Goal: Task Accomplishment & Management: Manage account settings

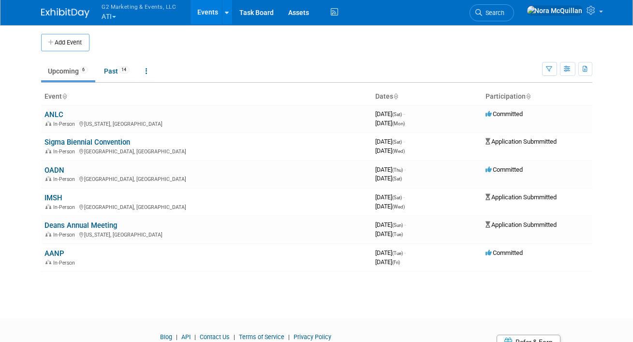
click at [111, 13] on button "G2 Marketing & Events, LLC ATI" at bounding box center [145, 12] width 88 height 25
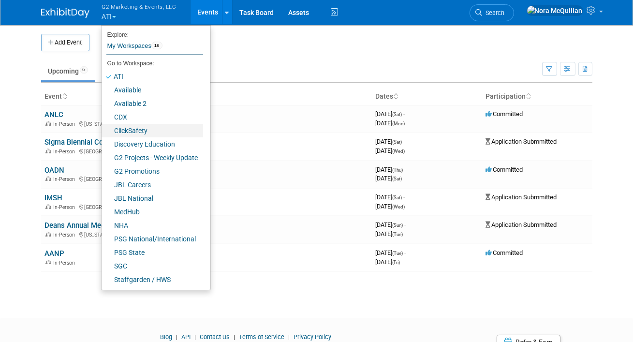
click at [133, 132] on link "ClickSafety" at bounding box center [153, 131] width 102 height 14
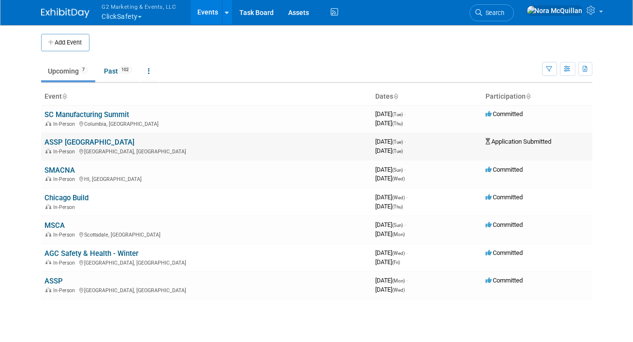
click at [86, 140] on link "ASSP [GEOGRAPHIC_DATA]" at bounding box center [90, 142] width 90 height 9
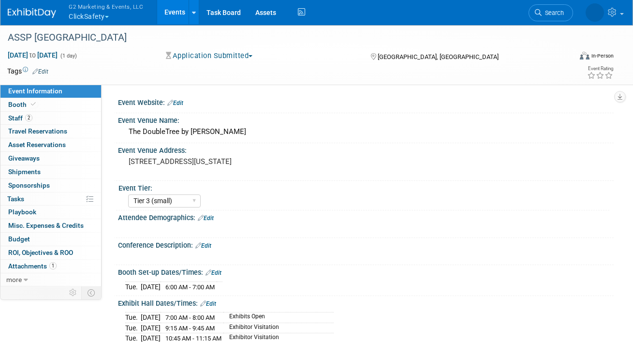
select select "Tier 3 (small)"
select select "No"
click at [45, 103] on link "Booth" at bounding box center [50, 104] width 101 height 13
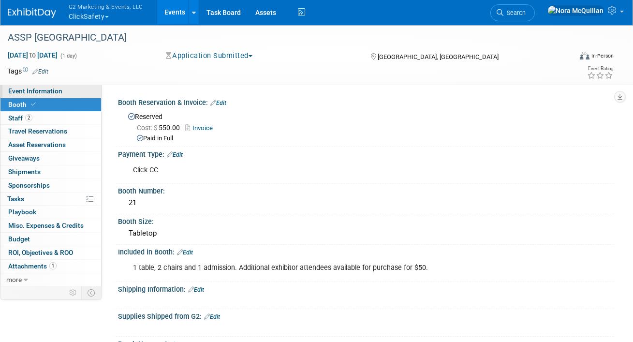
click at [40, 94] on span "Event Information" at bounding box center [35, 91] width 54 height 8
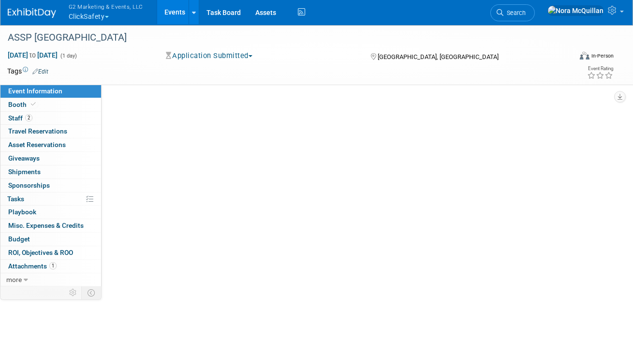
select select "Tier 3 (small)"
select select "No"
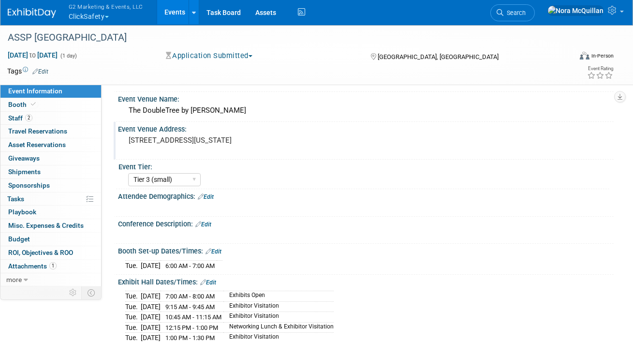
scroll to position [24, 0]
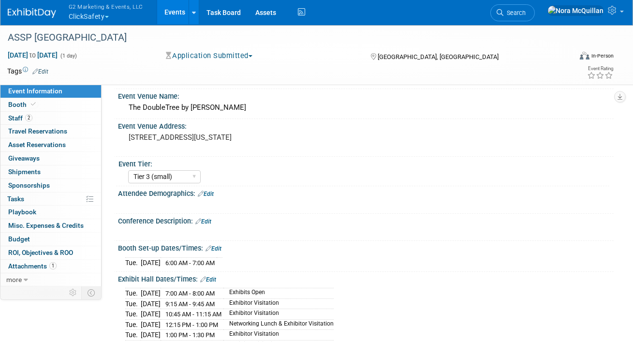
click at [170, 13] on link "Events" at bounding box center [174, 12] width 35 height 24
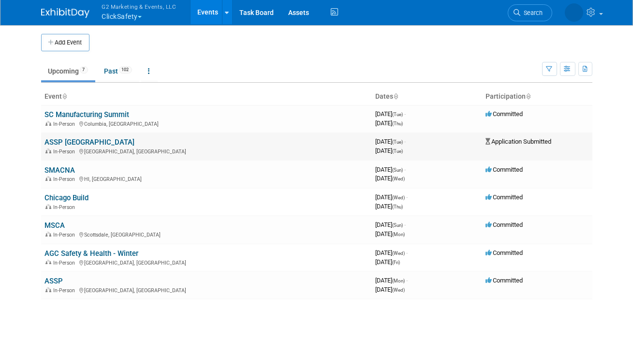
click at [74, 140] on link "ASSP [GEOGRAPHIC_DATA]" at bounding box center [90, 142] width 90 height 9
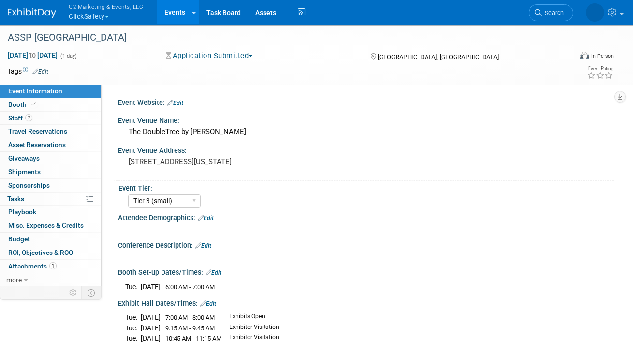
select select "Tier 3 (small)"
select select "No"
click at [36, 103] on span at bounding box center [33, 104] width 9 height 7
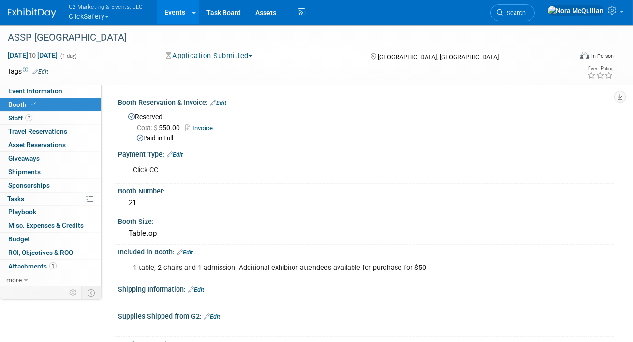
click at [203, 56] on button "Application Submitted" at bounding box center [210, 56] width 94 height 10
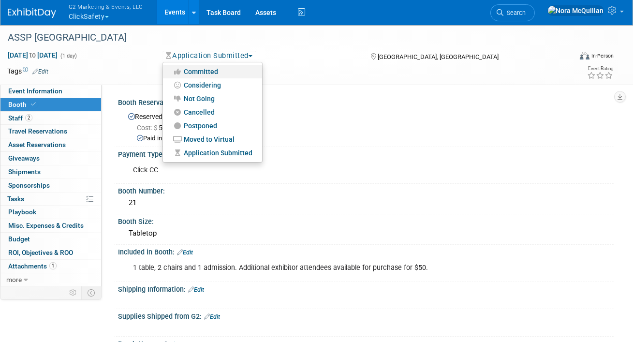
click at [203, 72] on link "Committed" at bounding box center [212, 72] width 99 height 14
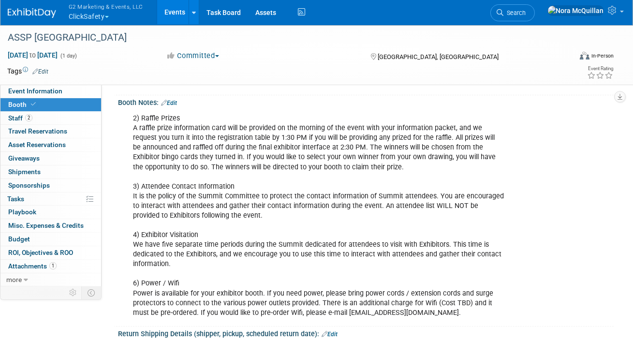
scroll to position [241, 0]
click at [67, 92] on link "Event Information" at bounding box center [50, 91] width 101 height 13
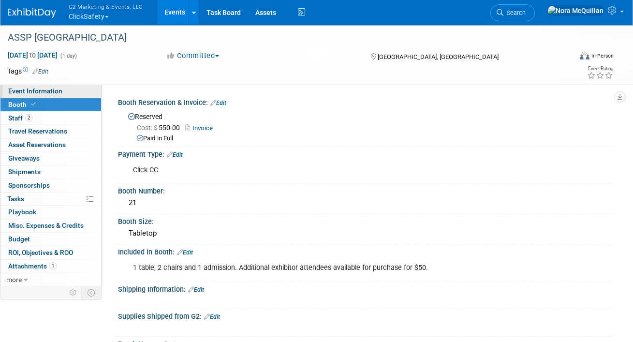
select select "Tier 3 (small)"
select select "No"
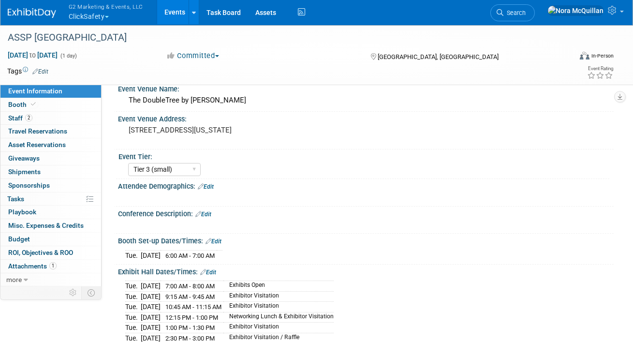
scroll to position [31, 0]
click at [173, 99] on div "The DoubleTree by Hilton" at bounding box center [365, 100] width 481 height 15
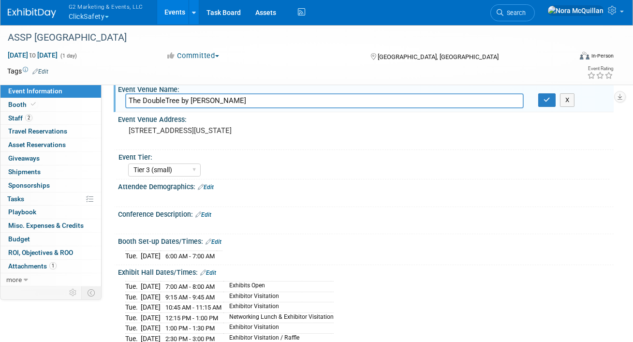
click at [173, 99] on input "The DoubleTree by Hilton" at bounding box center [324, 100] width 399 height 15
click at [52, 107] on link "Booth" at bounding box center [50, 104] width 101 height 13
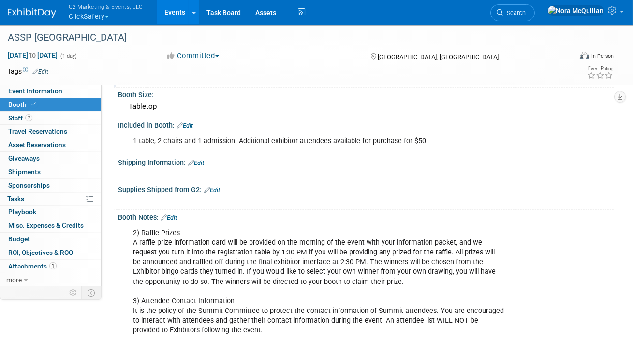
scroll to position [130, 0]
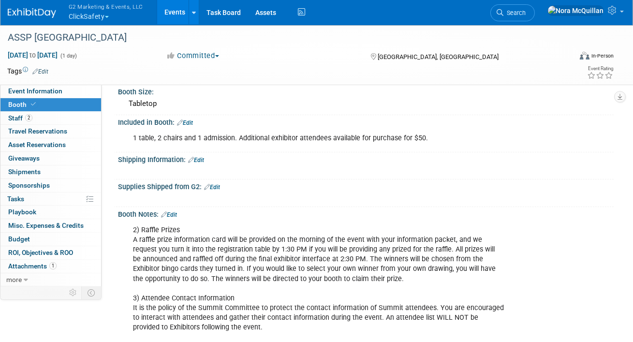
click at [200, 160] on link "Edit" at bounding box center [196, 160] width 16 height 7
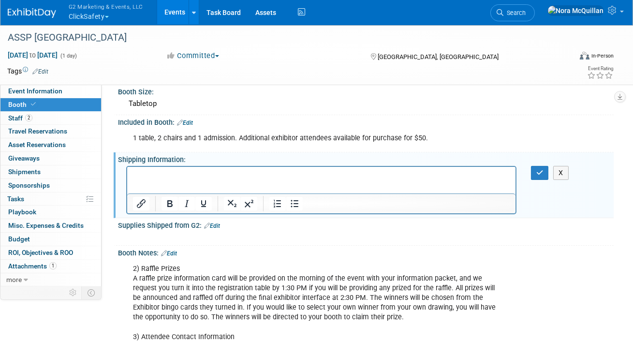
scroll to position [0, 0]
click at [537, 173] on icon "button" at bounding box center [539, 172] width 7 height 7
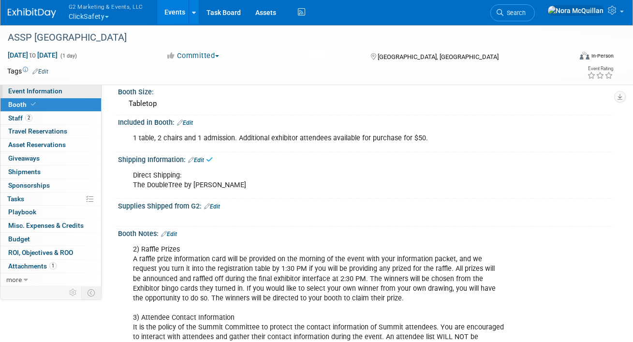
click at [74, 92] on link "Event Information" at bounding box center [50, 91] width 101 height 13
select select "Tier 3 (small)"
select select "No"
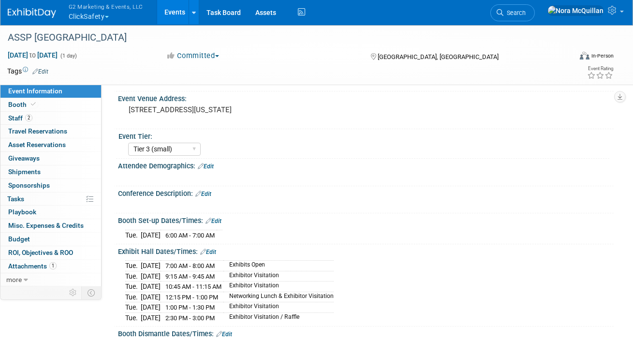
scroll to position [43, 0]
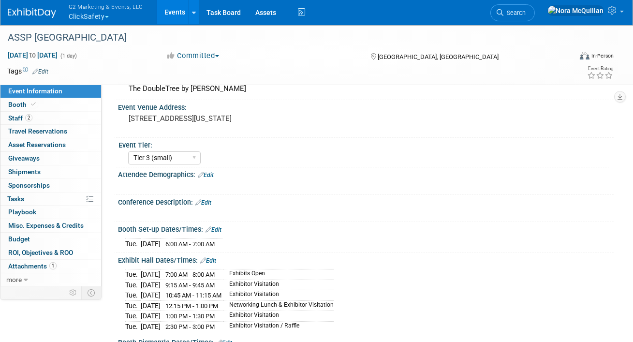
drag, startPoint x: 204, startPoint y: 129, endPoint x: 112, endPoint y: 117, distance: 92.2
click at [112, 117] on div "Event Website: Edit Event Venue Name: The DoubleTree by Hilton Edit X" at bounding box center [358, 142] width 512 height 201
click at [163, 119] on pre "2001 Point West Way Sacramento, California" at bounding box center [221, 118] width 185 height 9
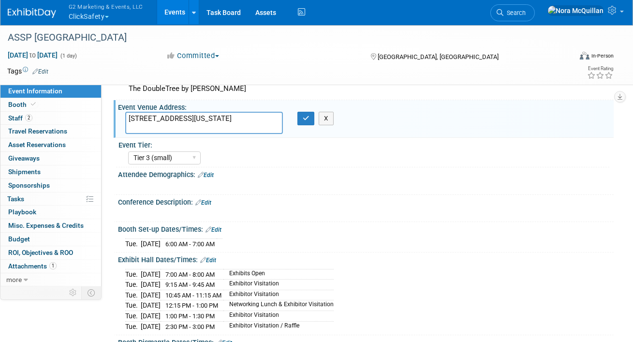
drag, startPoint x: 208, startPoint y: 124, endPoint x: 118, endPoint y: 118, distance: 91.2
click at [118, 118] on div "2001 Point West Way Sacramento, California" at bounding box center [204, 123] width 172 height 22
click at [310, 117] on button "button" at bounding box center [305, 119] width 17 height 14
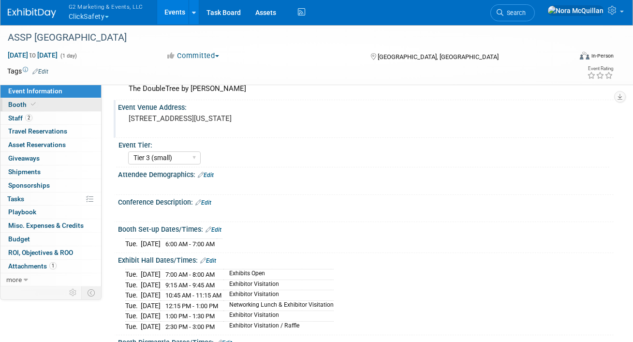
click at [44, 104] on link "Booth" at bounding box center [50, 104] width 101 height 13
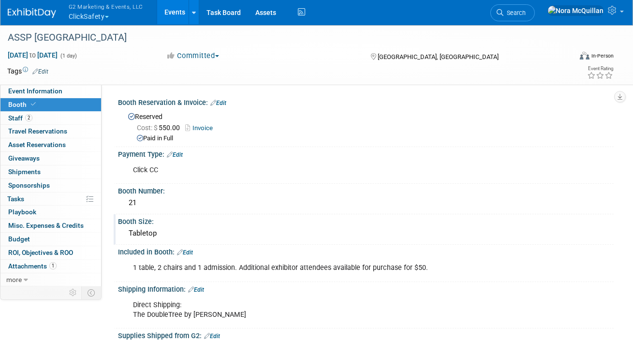
scroll to position [59, 0]
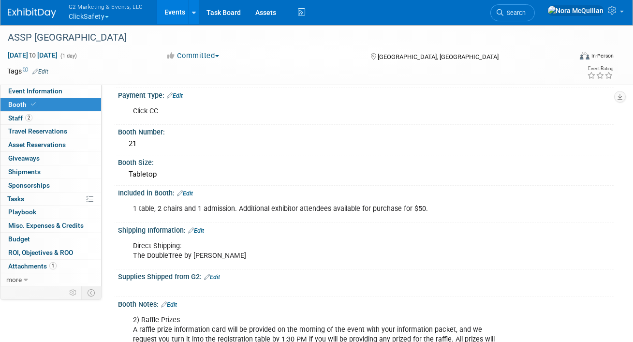
click at [204, 228] on link "Edit" at bounding box center [196, 230] width 16 height 7
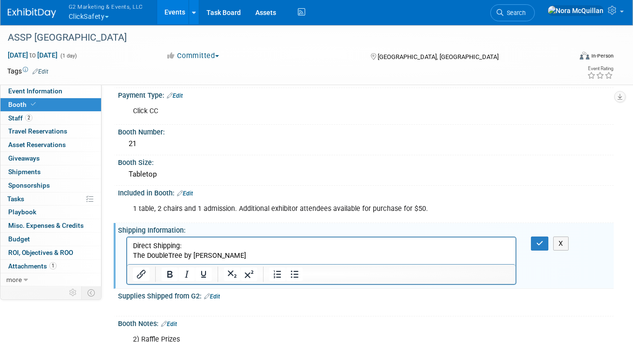
scroll to position [0, 0]
click at [222, 257] on p "Direct Shipping: The DoubleTree by Hilton" at bounding box center [321, 250] width 377 height 19
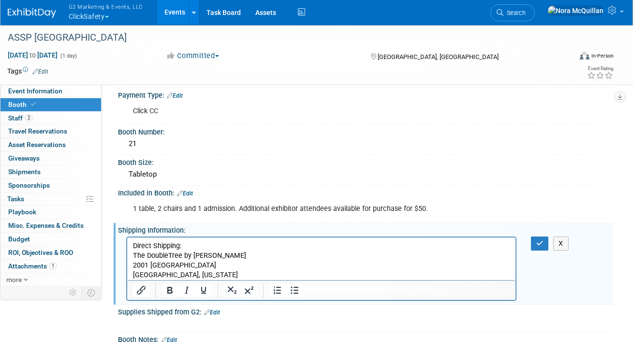
click at [229, 254] on p "Direct Shipping: The DoubleTree by Hilton" at bounding box center [321, 250] width 377 height 19
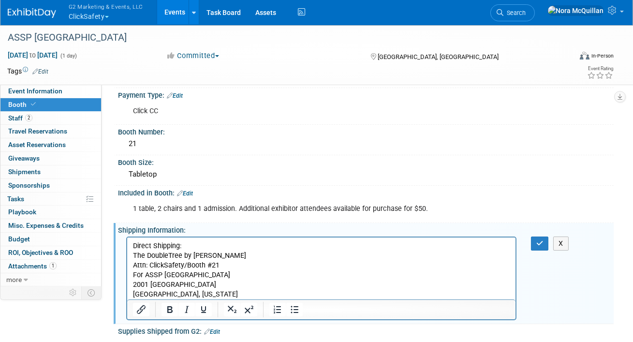
click at [201, 246] on p "Direct Shipping: The DoubleTree by Hilton" at bounding box center [321, 250] width 377 height 19
click at [539, 241] on icon "button" at bounding box center [539, 243] width 7 height 7
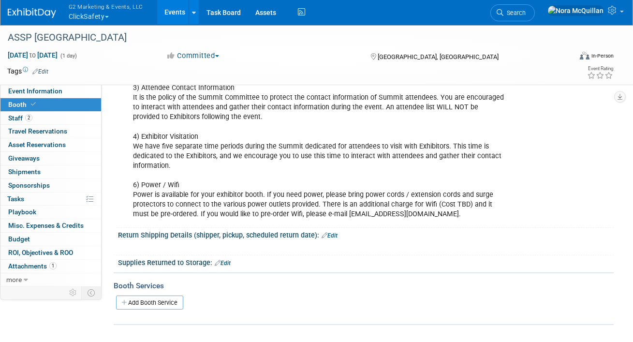
scroll to position [394, 0]
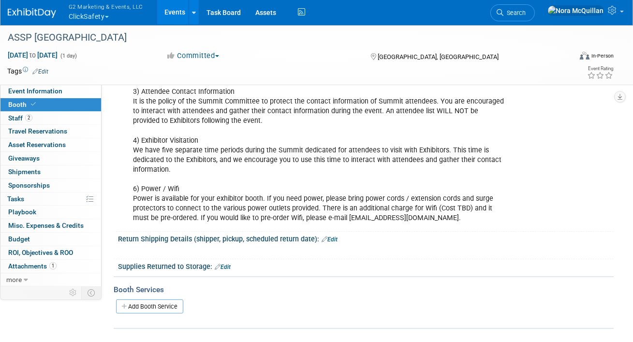
click at [336, 237] on link "Edit" at bounding box center [330, 239] width 16 height 7
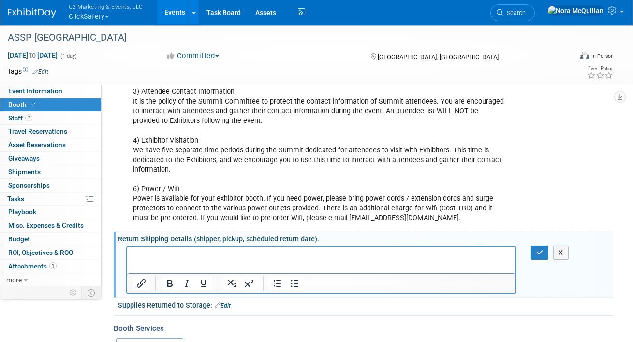
scroll to position [0, 0]
click at [241, 259] on p "Rich Text Area. Press ALT-0 for help." at bounding box center [321, 255] width 377 height 10
click at [546, 251] on button "button" at bounding box center [540, 253] width 18 height 14
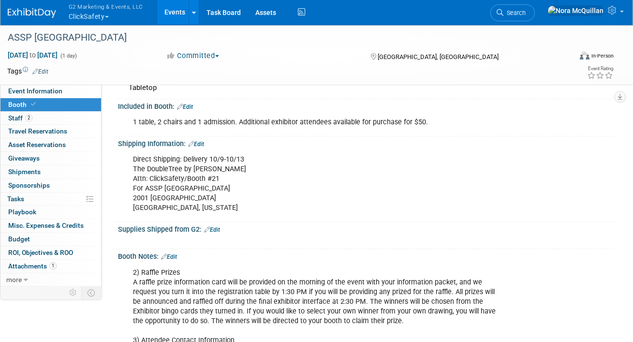
scroll to position [145, 0]
click at [159, 169] on div "Direct Shipping: Delivery 10/9-10/13 The DoubleTree by Hilton Attn: ClickSafety…" at bounding box center [321, 184] width 390 height 68
copy div "The DoubleTree by Hilton"
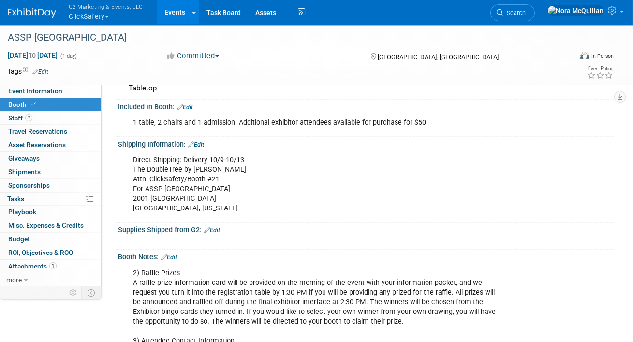
click at [167, 200] on div "Direct Shipping: Delivery 10/9-10/13 The DoubleTree by Hilton Attn: ClickSafety…" at bounding box center [321, 184] width 390 height 68
copy div "2001 Point West Way"
click at [178, 176] on div "Direct Shipping: Delivery 10/9-10/13 The DoubleTree by Hilton Attn: ClickSafety…" at bounding box center [321, 184] width 390 height 68
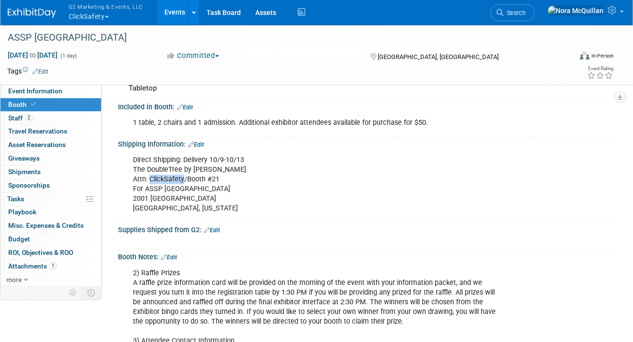
click at [178, 176] on div "Direct Shipping: Delivery 10/9-10/13 The DoubleTree by Hilton Attn: ClickSafety…" at bounding box center [321, 184] width 390 height 68
copy div "Attn: ClickSafety/Booth #21"
click at [163, 10] on link "Events" at bounding box center [174, 12] width 35 height 24
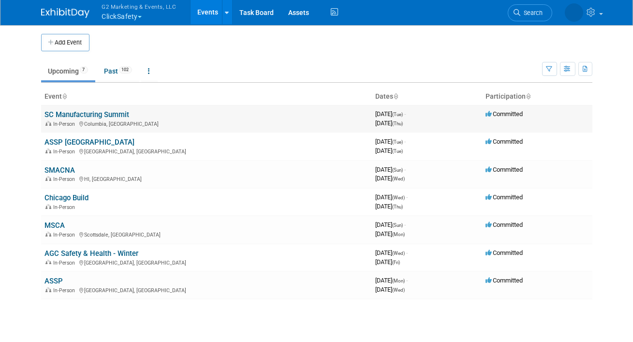
click at [108, 112] on link "SC Manufacturing Summit" at bounding box center [87, 114] width 85 height 9
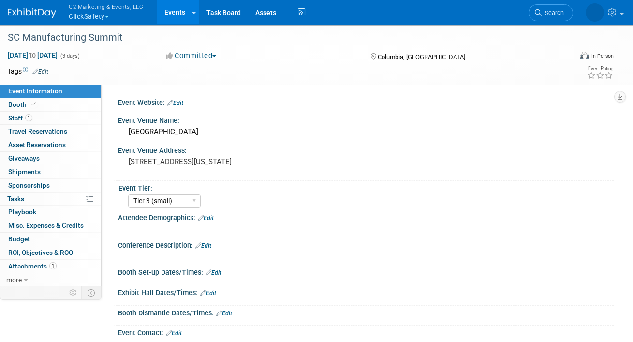
select select "Tier 3 (small)"
click at [64, 103] on link "Booth" at bounding box center [50, 104] width 101 height 13
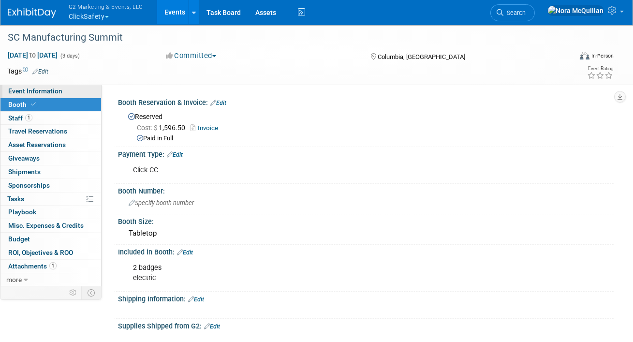
click at [83, 95] on link "Event Information" at bounding box center [50, 91] width 101 height 13
select select "Tier 3 (small)"
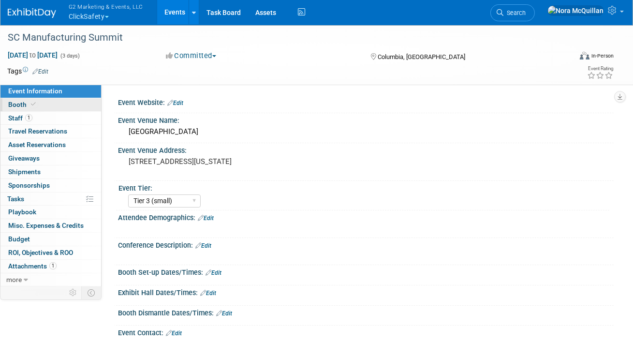
click at [54, 103] on link "Booth" at bounding box center [50, 104] width 101 height 13
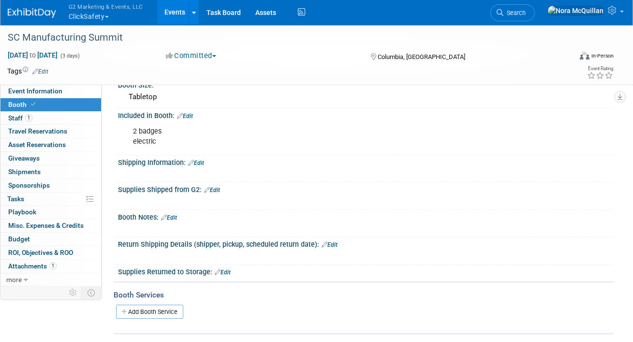
scroll to position [137, 0]
click at [177, 214] on link "Edit" at bounding box center [169, 216] width 16 height 7
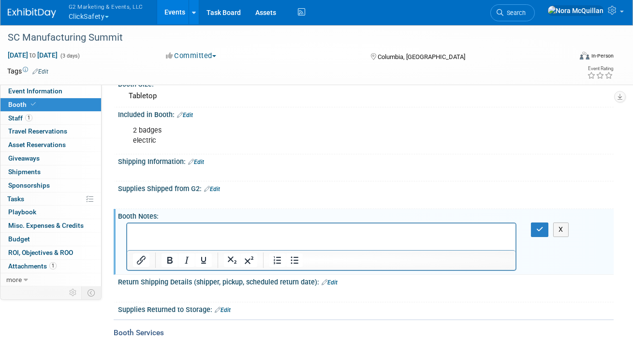
scroll to position [0, 0]
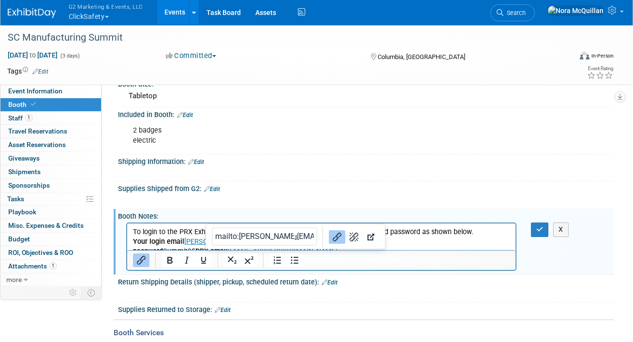
click at [290, 242] on b "Your password" at bounding box center [247, 247] width 228 height 18
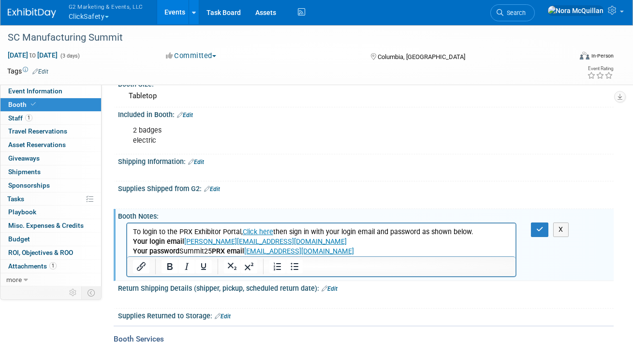
click at [211, 251] on b "PRX email" at bounding box center [227, 251] width 32 height 8
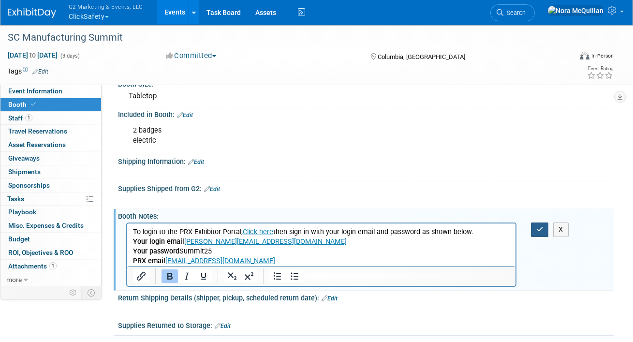
click at [537, 228] on icon "button" at bounding box center [539, 229] width 7 height 7
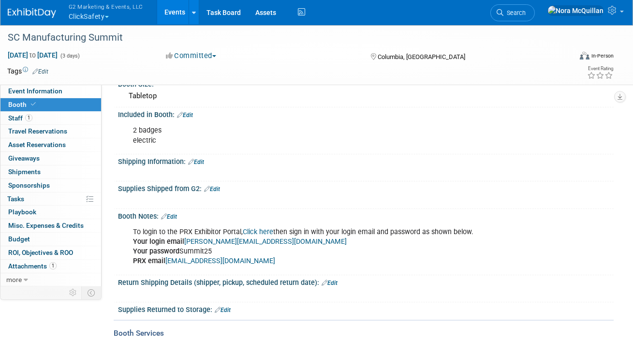
click at [177, 214] on link "Edit" at bounding box center [169, 216] width 16 height 7
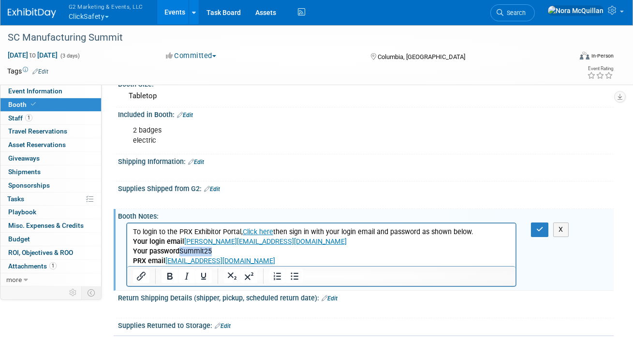
drag, startPoint x: 217, startPoint y: 251, endPoint x: 180, endPoint y: 252, distance: 36.8
click at [180, 252] on p "To login to the PRX Exhibitor Portal, Click here then sign in with your login e…" at bounding box center [321, 246] width 377 height 39
click at [179, 253] on b "Your passwordManufSummit" at bounding box center [178, 251] width 91 height 8
click at [181, 245] on b "Your login email" at bounding box center [158, 242] width 51 height 8
click at [165, 262] on link "prx@prexposition.com" at bounding box center [220, 261] width 110 height 8
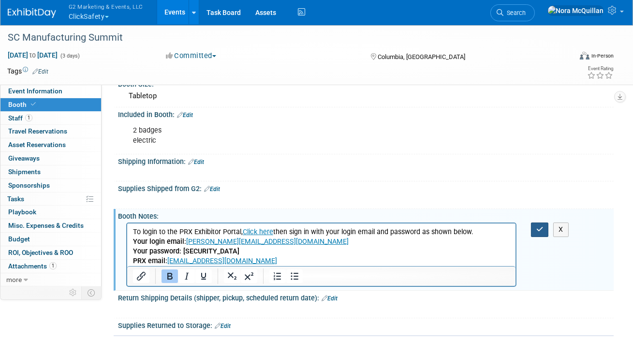
click at [542, 226] on icon "button" at bounding box center [539, 229] width 7 height 7
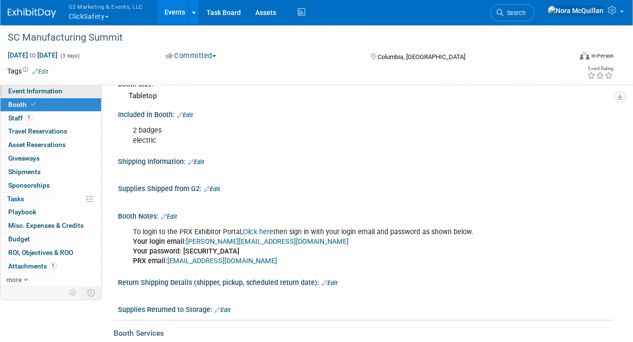
click at [56, 94] on span "Event Information" at bounding box center [35, 91] width 54 height 8
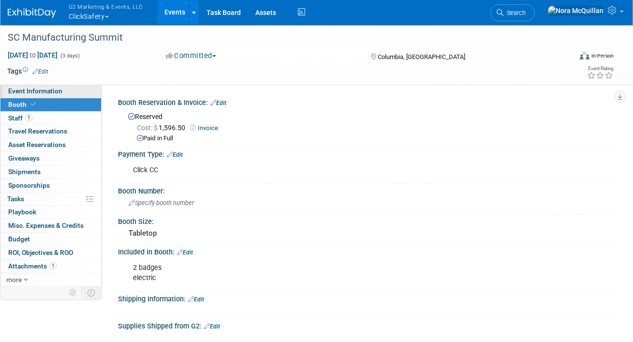
select select "Tier 3 (small)"
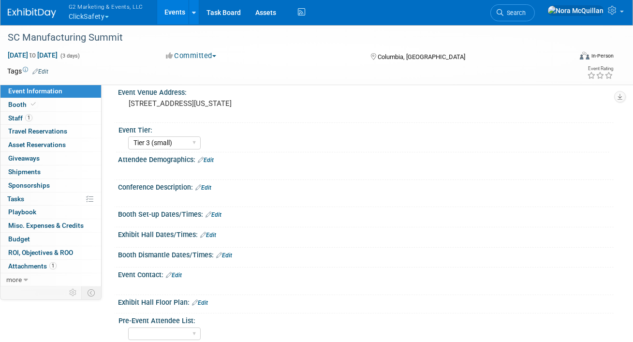
scroll to position [59, 0]
click at [215, 211] on link "Edit" at bounding box center [214, 214] width 16 height 7
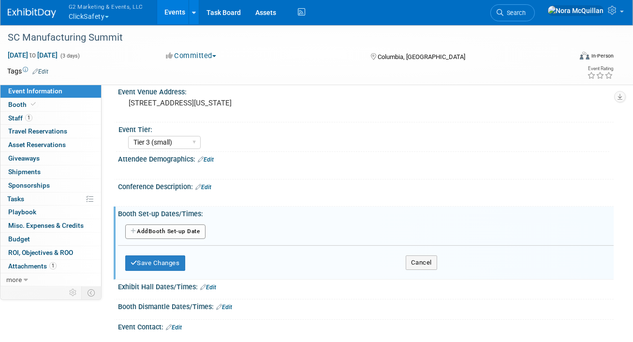
click at [181, 231] on button "Add Another Booth Set-up Date" at bounding box center [165, 231] width 80 height 15
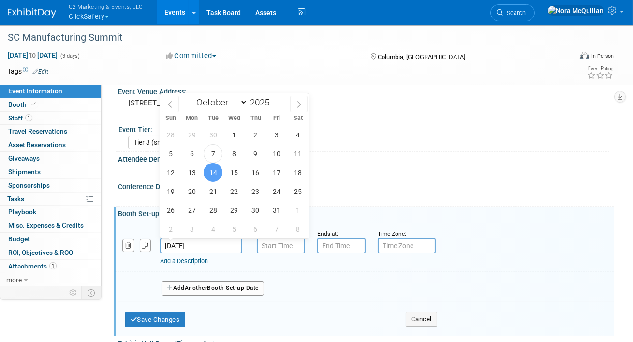
click at [185, 246] on input "Oct 14, 2025" at bounding box center [201, 245] width 82 height 15
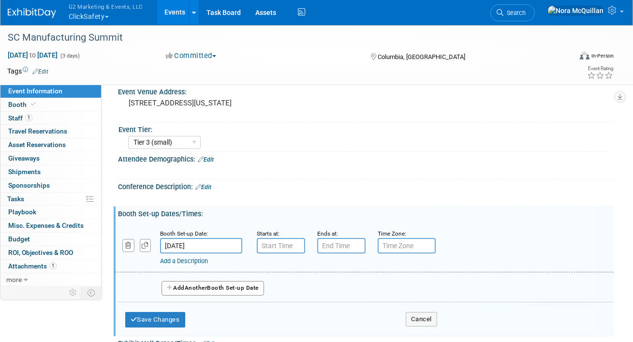
click at [330, 181] on div "Conference Description: Edit" at bounding box center [366, 185] width 496 height 13
click at [279, 251] on input "7:00 AM" at bounding box center [281, 245] width 48 height 15
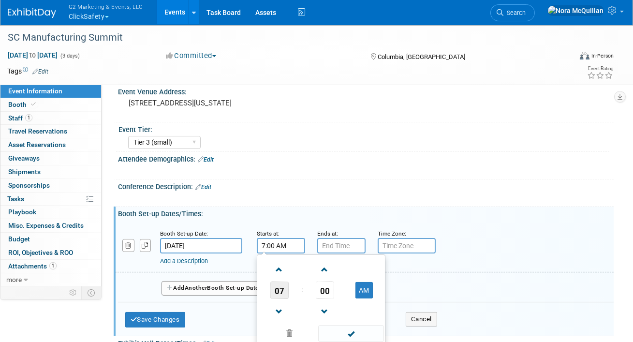
click at [284, 288] on span "07" at bounding box center [279, 290] width 18 height 17
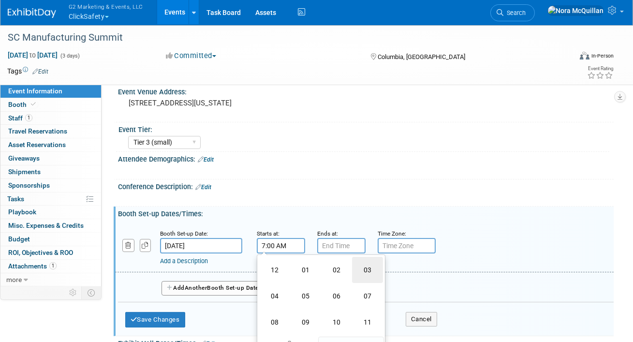
click at [359, 272] on td "03" at bounding box center [367, 270] width 31 height 26
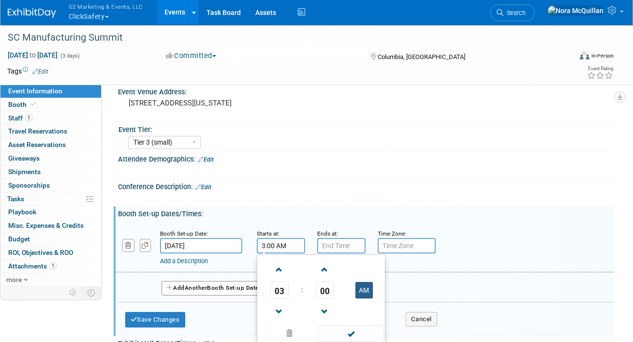
click at [358, 287] on button "AM" at bounding box center [364, 290] width 17 height 16
type input "3:00 PM"
click at [342, 245] on input "7:00 PM" at bounding box center [341, 245] width 48 height 15
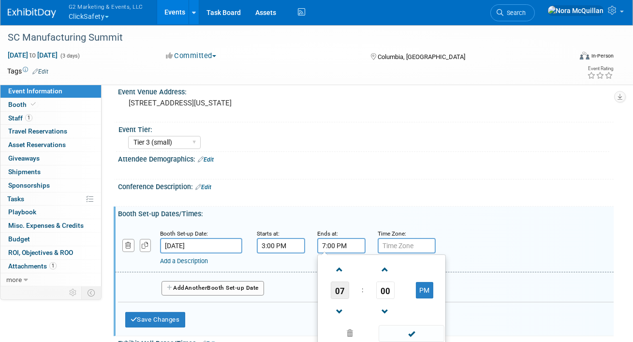
click at [338, 291] on span "07" at bounding box center [340, 290] width 18 height 17
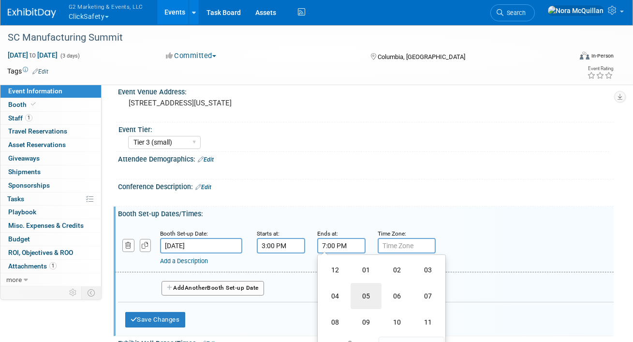
click at [360, 296] on td "05" at bounding box center [366, 296] width 31 height 26
type input "5:00 PM"
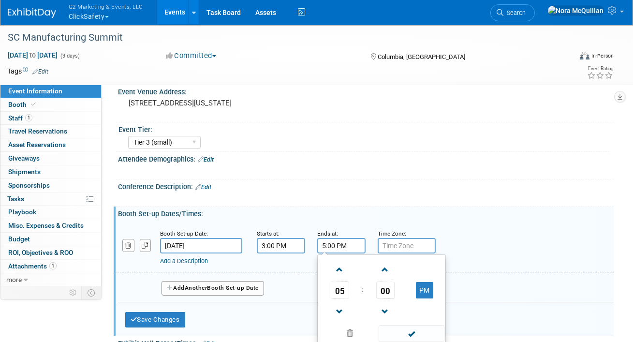
click at [393, 244] on input "text" at bounding box center [407, 245] width 58 height 15
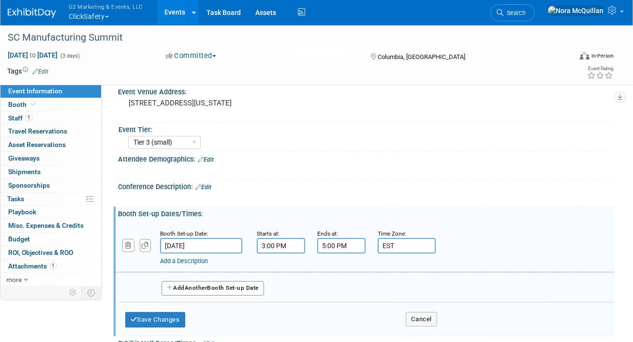
type input "EST"
click at [165, 320] on button "Save Changes" at bounding box center [155, 319] width 60 height 15
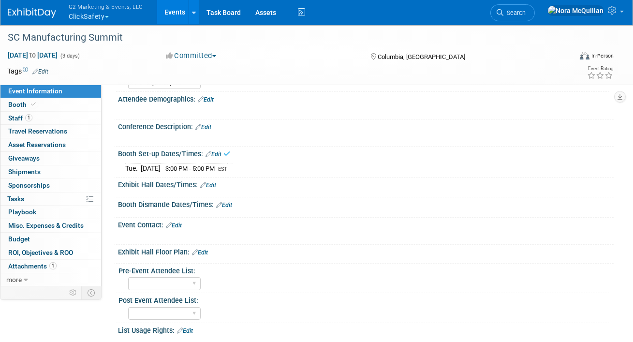
scroll to position [134, 0]
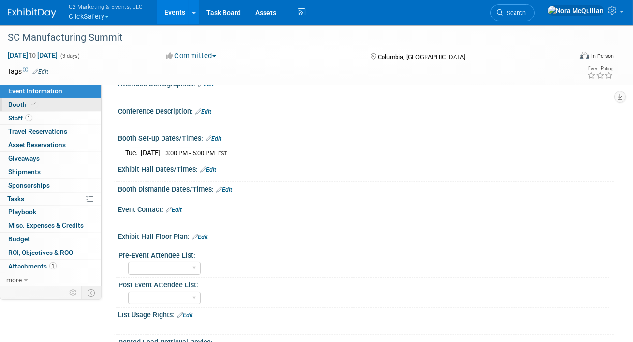
click at [58, 105] on link "Booth" at bounding box center [50, 104] width 101 height 13
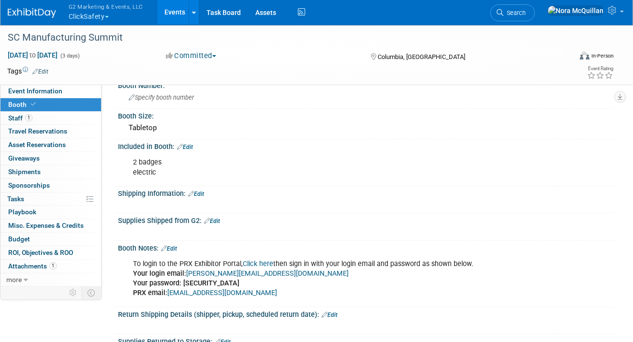
scroll to position [132, 0]
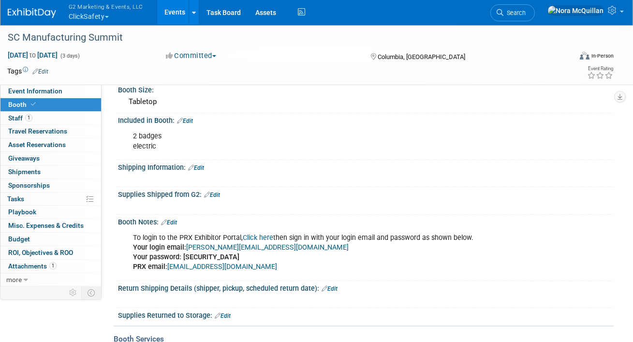
click at [177, 221] on link "Edit" at bounding box center [169, 222] width 16 height 7
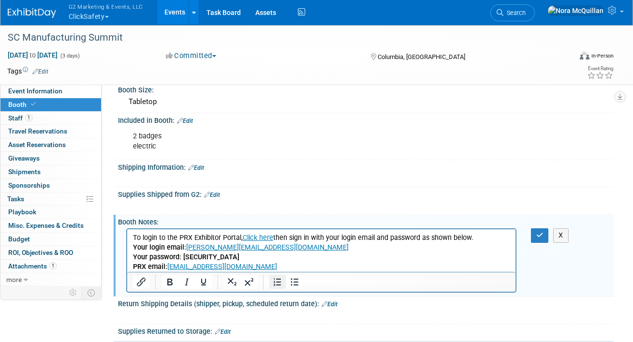
scroll to position [0, 0]
click at [270, 269] on p "To login to the PRX Exhibitor Portal, Click here then sign in with your login e…" at bounding box center [321, 252] width 377 height 39
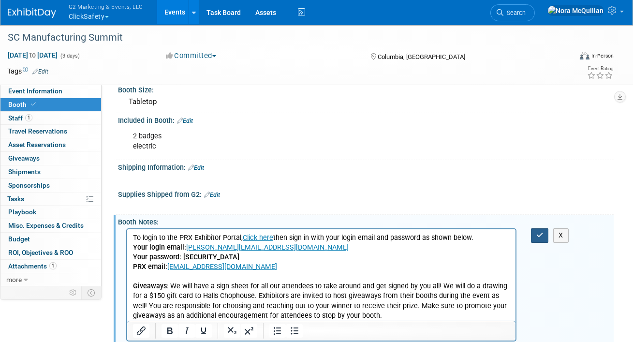
click at [541, 237] on button "button" at bounding box center [540, 235] width 18 height 14
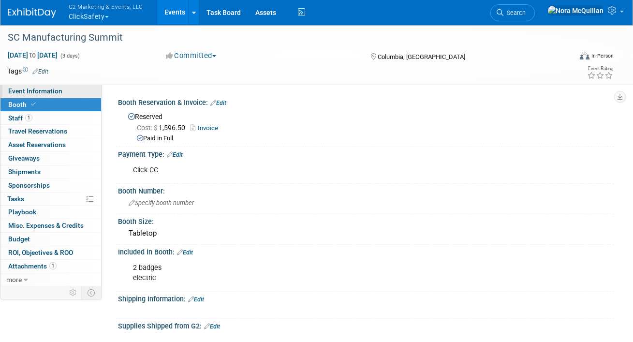
click at [50, 94] on span "Event Information" at bounding box center [35, 91] width 54 height 8
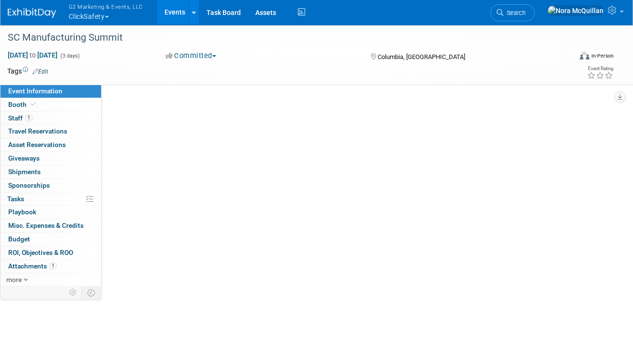
select select "Tier 3 (small)"
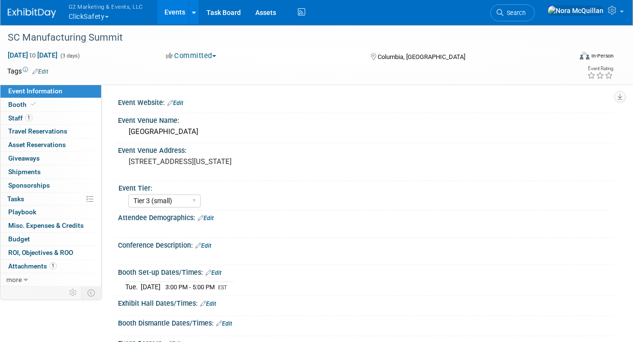
click at [176, 16] on link "Events" at bounding box center [174, 12] width 35 height 24
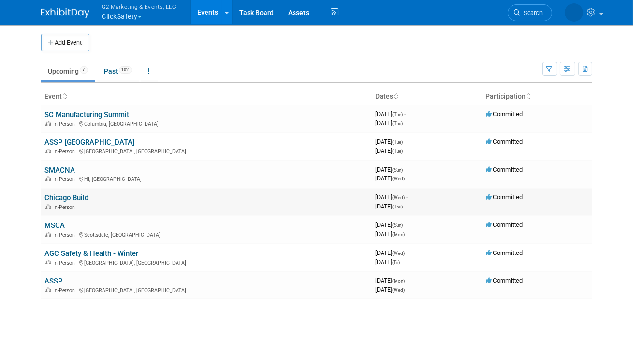
click at [73, 195] on link "Chicago Build" at bounding box center [67, 197] width 44 height 9
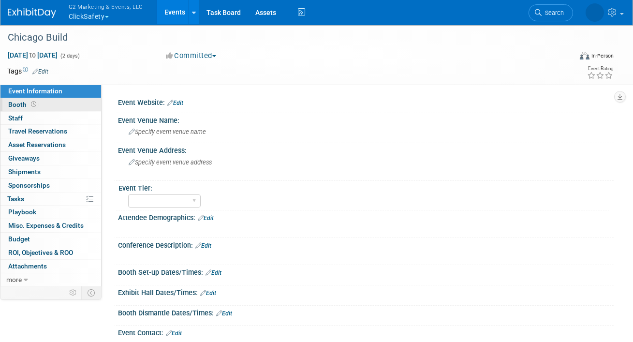
click at [56, 107] on link "Booth" at bounding box center [50, 104] width 101 height 13
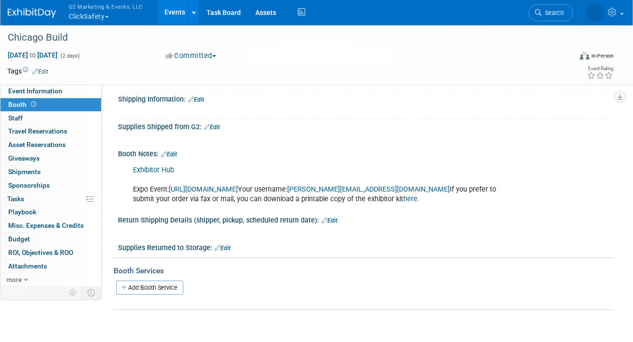
scroll to position [157, 0]
click at [232, 188] on link "[URL][DOMAIN_NAME]" at bounding box center [203, 190] width 69 height 8
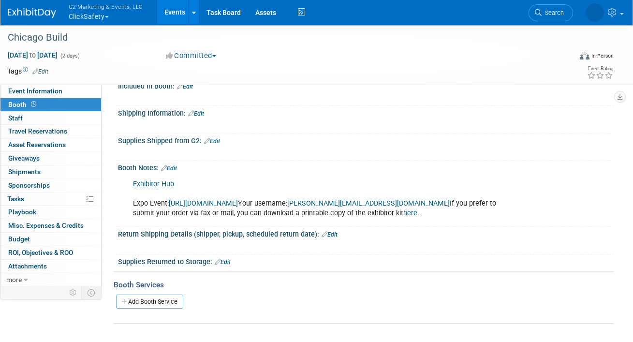
scroll to position [142, 0]
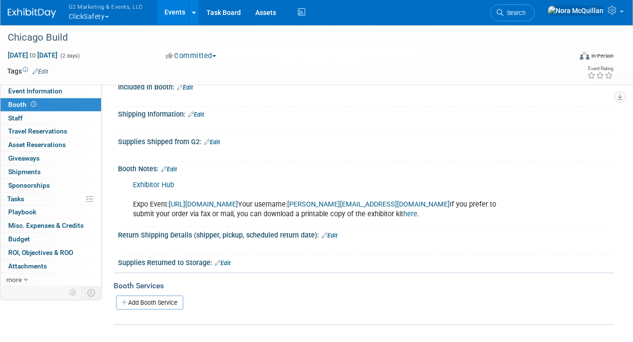
click at [201, 114] on link "Edit" at bounding box center [196, 114] width 16 height 7
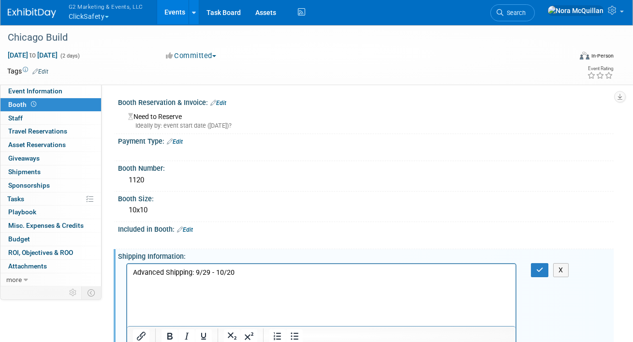
scroll to position [3, 0]
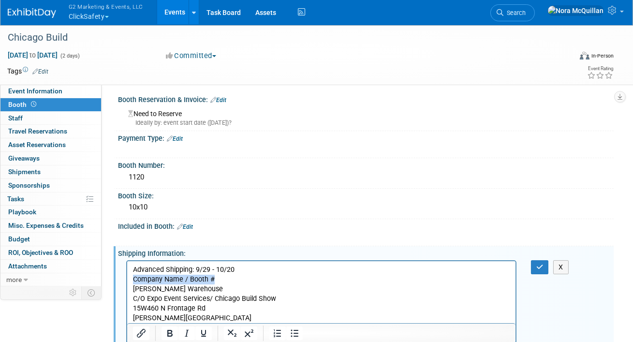
drag, startPoint x: 214, startPoint y: 279, endPoint x: 131, endPoint y: 279, distance: 82.7
click at [131, 279] on html "Advanced Shipping: 9/29 - 10/20 Company Name / Booth # [PERSON_NAME] Warehouse …" at bounding box center [321, 292] width 388 height 62
click at [539, 264] on icon "button" at bounding box center [539, 267] width 7 height 7
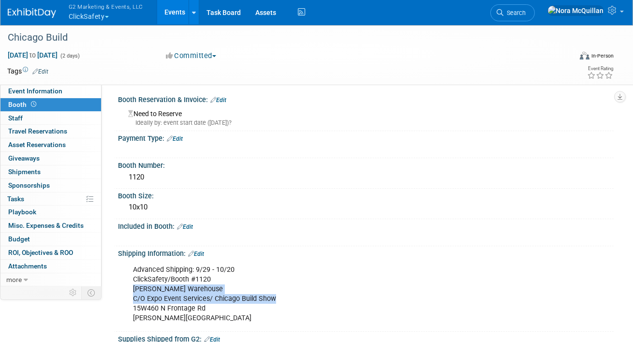
drag, startPoint x: 275, startPoint y: 298, endPoint x: 130, endPoint y: 290, distance: 145.3
click at [130, 290] on div "Advanced Shipping: 9/29 - 10/20 ClickSafety/Booth #1120 [PERSON_NAME] Warehouse…" at bounding box center [321, 294] width 390 height 68
copy div "[PERSON_NAME] Warehouse C/O Expo Event Services/ Chicago Build Show"
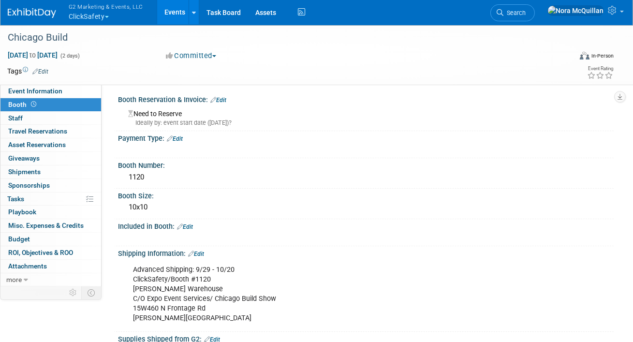
click at [164, 308] on div "Advanced Shipping: 9/29 - 10/20 ClickSafety/Booth #1120 [PERSON_NAME] Warehouse…" at bounding box center [321, 294] width 390 height 68
copy div "15W460 N Frontage Rd"
drag, startPoint x: 164, startPoint y: 317, endPoint x: 126, endPoint y: 321, distance: 38.4
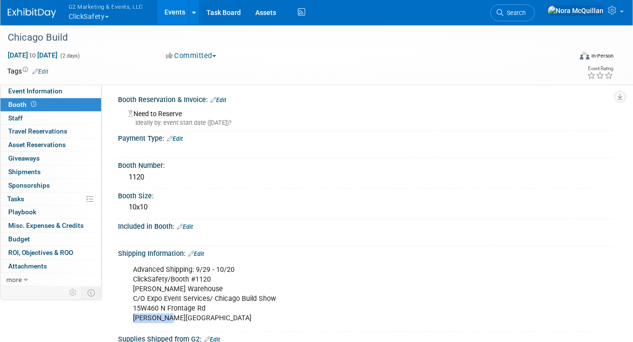
click at [126, 321] on div "Advanced Shipping: 9/29 - 10/20 ClickSafety/Booth #1120 [PERSON_NAME] Warehouse…" at bounding box center [321, 294] width 390 height 68
copy div "[PERSON_NAME][GEOGRAPHIC_DATA]"
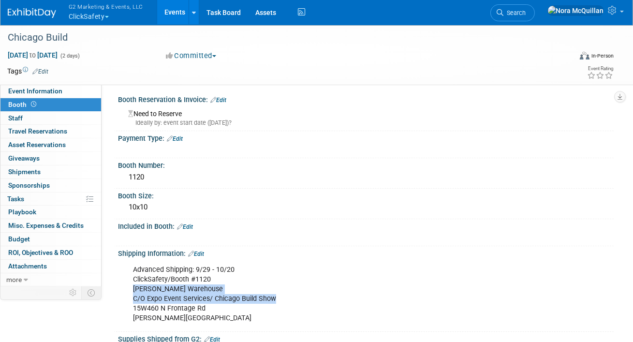
drag, startPoint x: 279, startPoint y: 297, endPoint x: 132, endPoint y: 292, distance: 147.2
click at [131, 292] on div "Advanced Shipping: 9/29 - 10/20 ClickSafety/Booth #1120 [PERSON_NAME] Warehouse…" at bounding box center [321, 294] width 390 height 68
copy div "[PERSON_NAME] Warehouse C/O Expo Event Services/ Chicago Build Show"
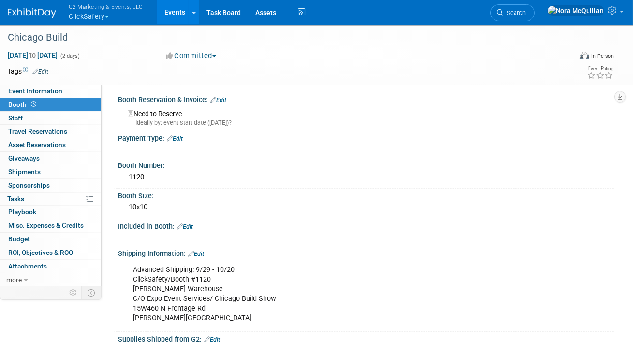
click at [196, 306] on div "Advanced Shipping: 9/29 - 10/20 ClickSafety/Booth #1120 [PERSON_NAME] Warehouse…" at bounding box center [321, 294] width 390 height 68
copy div "15W460 N Frontage Rd"
drag, startPoint x: 193, startPoint y: 319, endPoint x: 177, endPoint y: 319, distance: 16.9
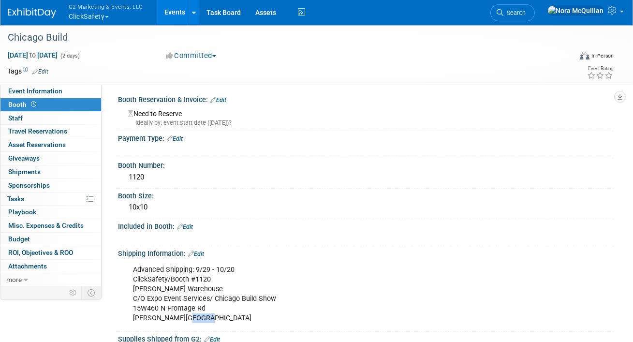
click at [177, 319] on div "Advanced Shipping: 9/29 - 10/20 ClickSafety/Booth #1120 [PERSON_NAME] Warehouse…" at bounding box center [321, 294] width 390 height 68
copy div "60527"
drag, startPoint x: 215, startPoint y: 279, endPoint x: 171, endPoint y: 282, distance: 44.1
click at [171, 282] on div "Advanced Shipping: 9/29 - 10/20 ClickSafety/Booth #1120 [PERSON_NAME] Warehouse…" at bounding box center [321, 294] width 390 height 68
copy div "Booth #1120"
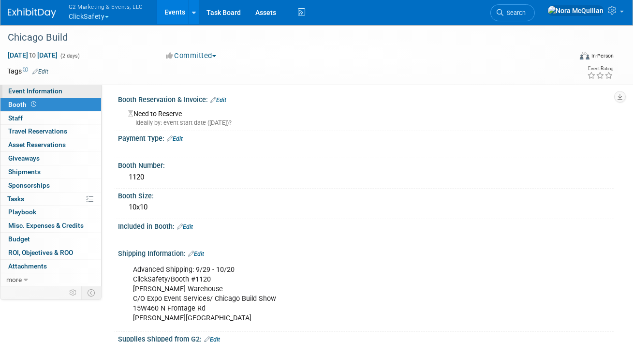
click at [58, 85] on div "Chicago Build [DATE] to [DATE] (2 days) [DATE] to [DATE] Committed Committed Co…" at bounding box center [316, 54] width 633 height 61
click at [58, 87] on span "Event Information" at bounding box center [35, 91] width 54 height 8
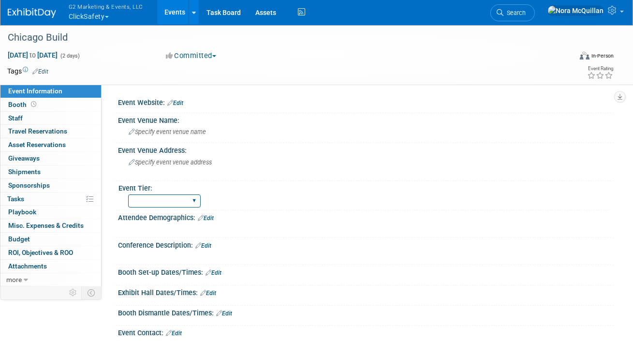
scroll to position [140, 0]
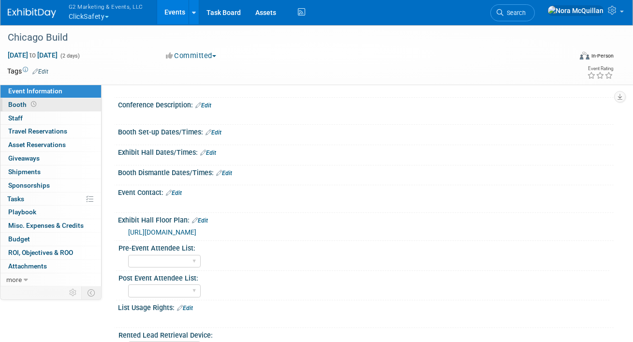
click at [67, 105] on link "Booth" at bounding box center [50, 104] width 101 height 13
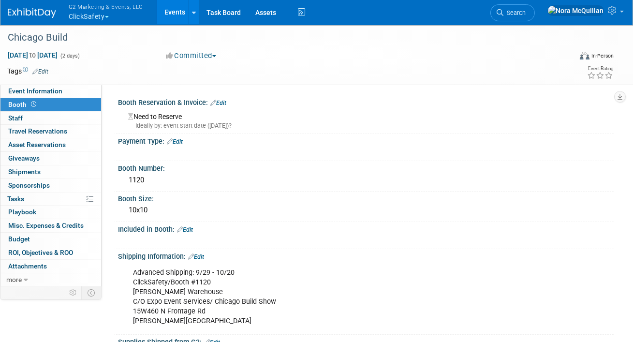
scroll to position [106, 0]
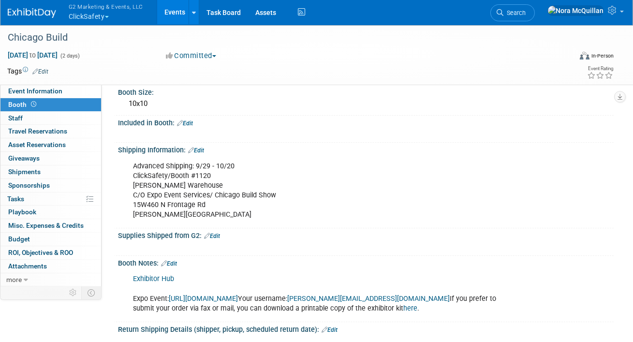
click at [201, 149] on link "Edit" at bounding box center [196, 150] width 16 height 7
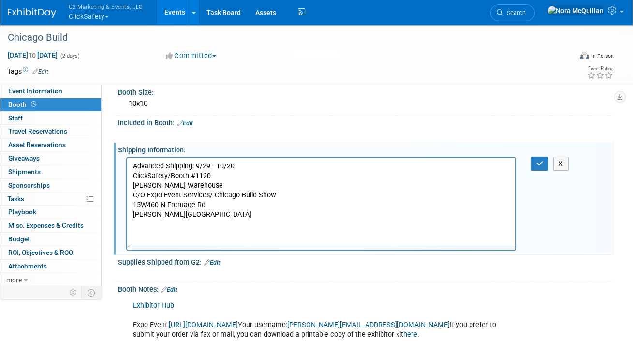
scroll to position [0, 0]
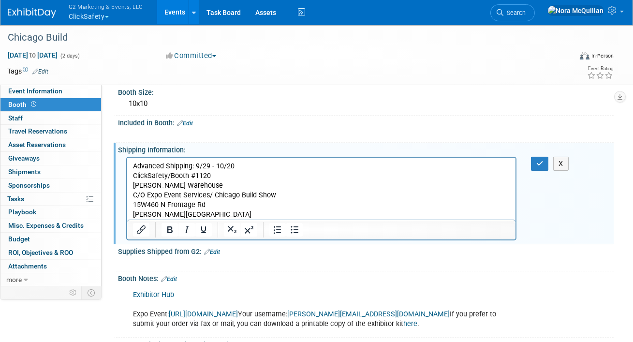
click at [228, 216] on p "Advanced Shipping: 9/29 - 10/20 ClickSafety/Booth #1120 [PERSON_NAME] Warehouse…" at bounding box center [321, 190] width 377 height 58
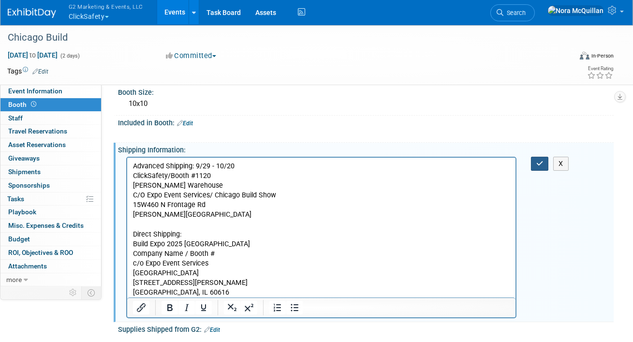
click at [538, 165] on icon "button" at bounding box center [539, 163] width 7 height 7
